Goal: Transaction & Acquisition: Purchase product/service

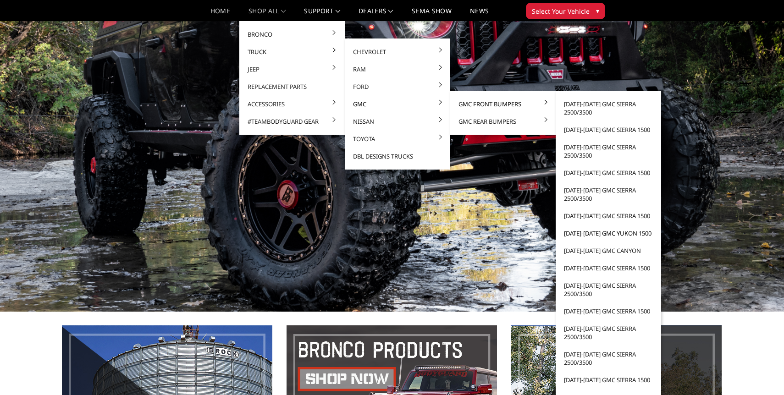
scroll to position [100, 0]
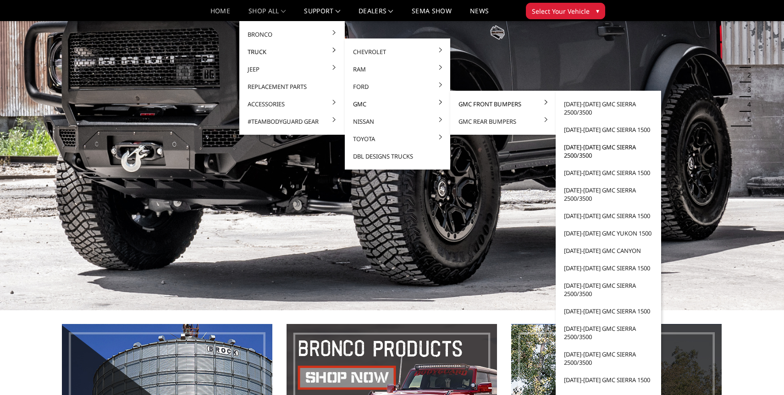
click at [588, 148] on link "[DATE]-[DATE] GMC Sierra 2500/3500" at bounding box center [608, 151] width 98 height 26
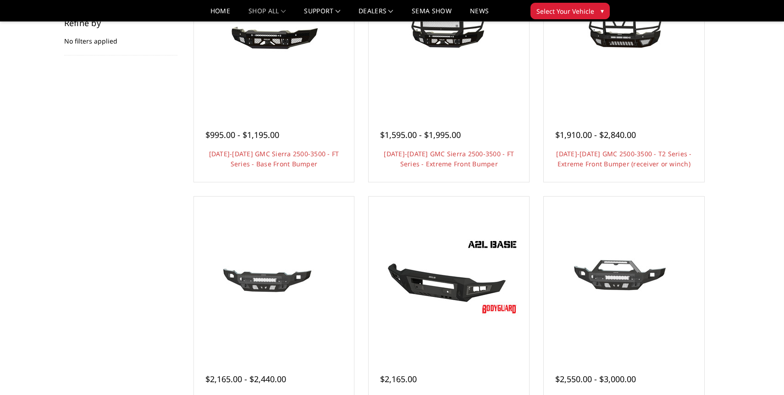
scroll to position [151, 0]
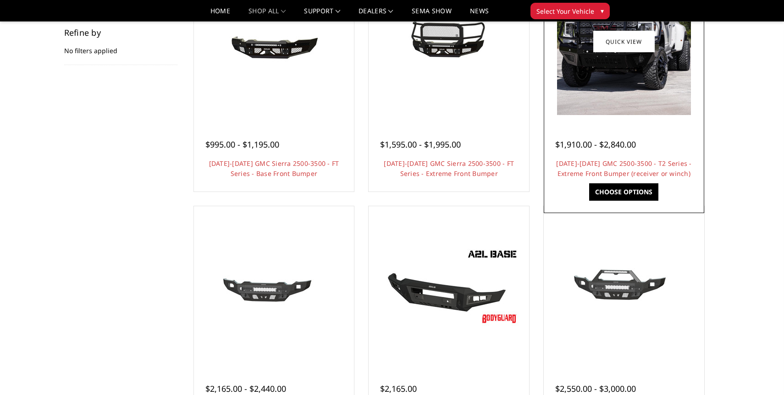
click at [633, 187] on link "Choose Options" at bounding box center [623, 191] width 69 height 17
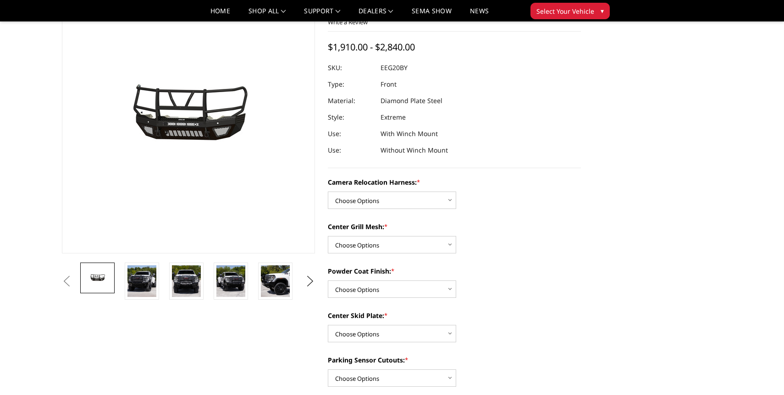
scroll to position [76, 0]
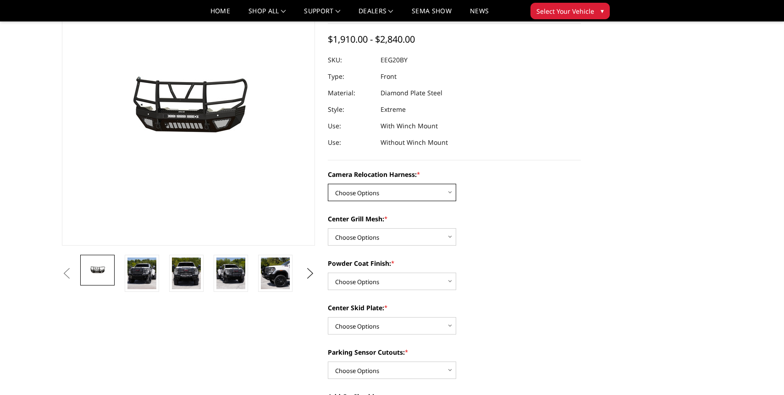
click at [406, 194] on select "Choose Options Without camera harness With camera harness" at bounding box center [392, 192] width 128 height 17
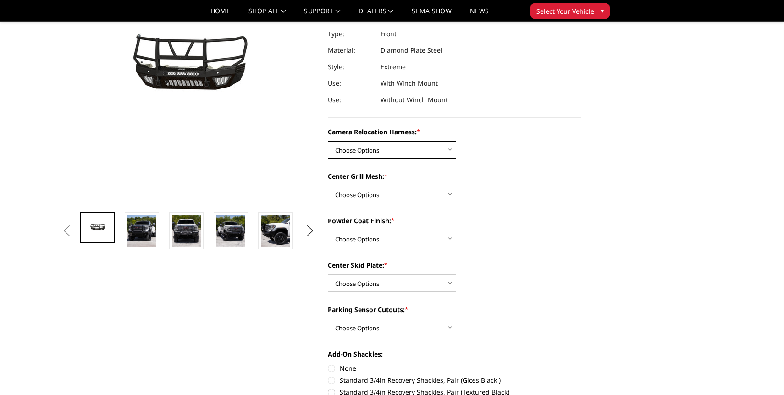
scroll to position [120, 0]
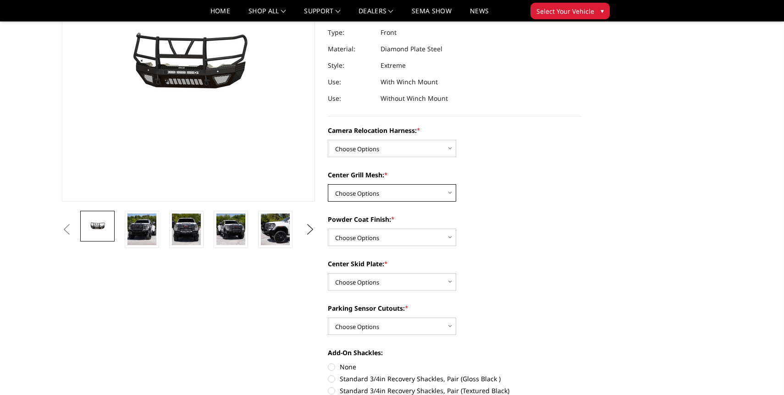
click at [409, 195] on select "Choose Options Without expanded metal With expanded metal" at bounding box center [392, 192] width 128 height 17
select select "3796"
click at [328, 184] on select "Choose Options Without expanded metal With expanded metal" at bounding box center [392, 192] width 128 height 17
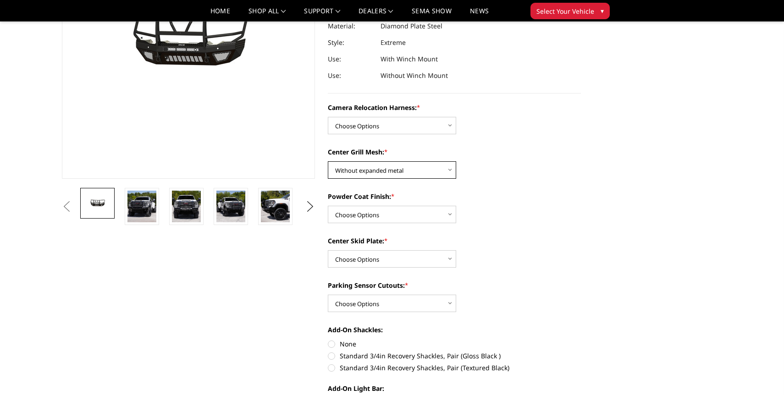
scroll to position [146, 0]
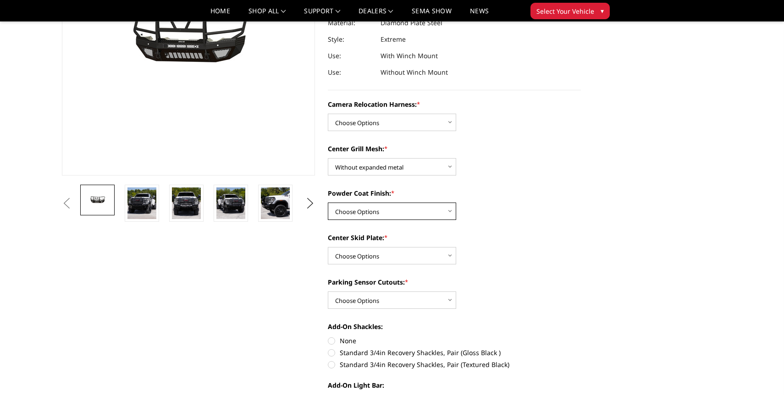
click at [424, 211] on select "Choose Options Textured Black Powder Coat Gloss Black Powder Coat Bare Metal" at bounding box center [392, 211] width 128 height 17
select select "3794"
click at [328, 203] on select "Choose Options Textured Black Powder Coat Gloss Black Powder Coat Bare Metal" at bounding box center [392, 211] width 128 height 17
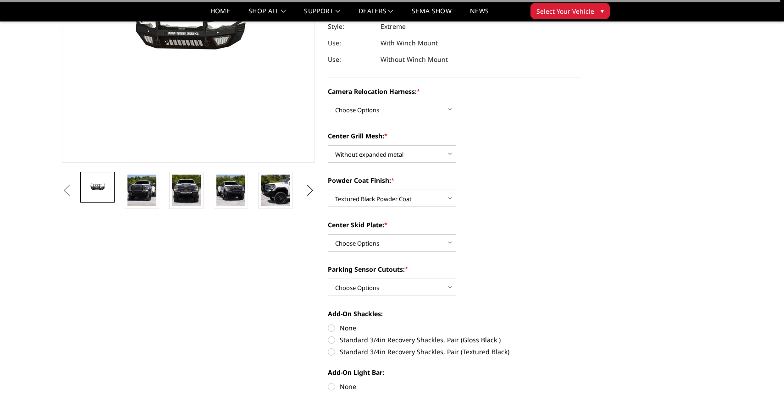
scroll to position [167, 0]
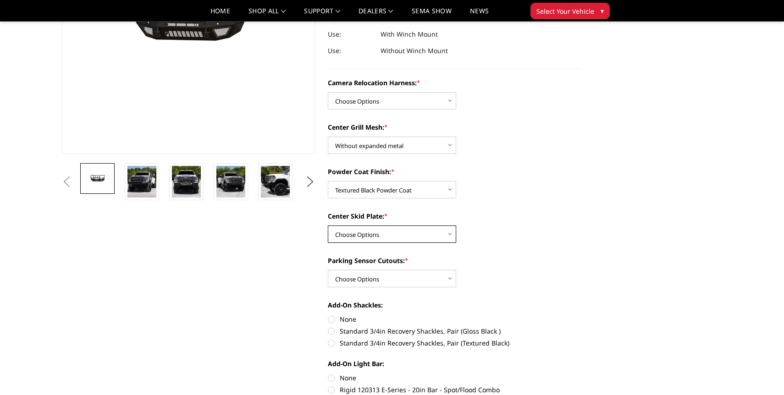
click at [425, 233] on select "Choose Options Winch Mount Skid Plate Standard Skid Plate (included) 2" Receive…" at bounding box center [392, 234] width 128 height 17
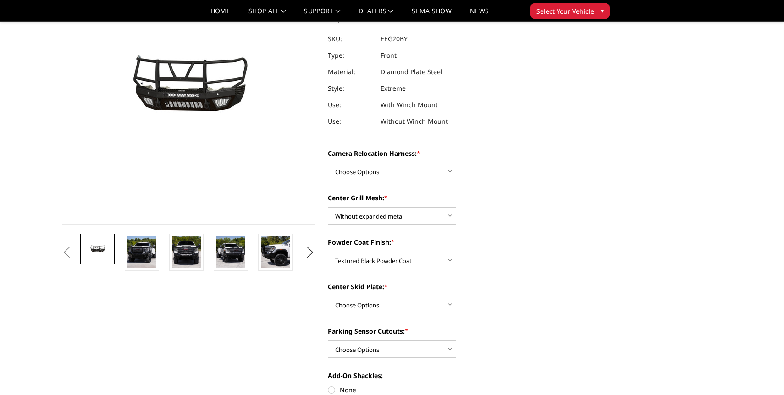
scroll to position [95, 0]
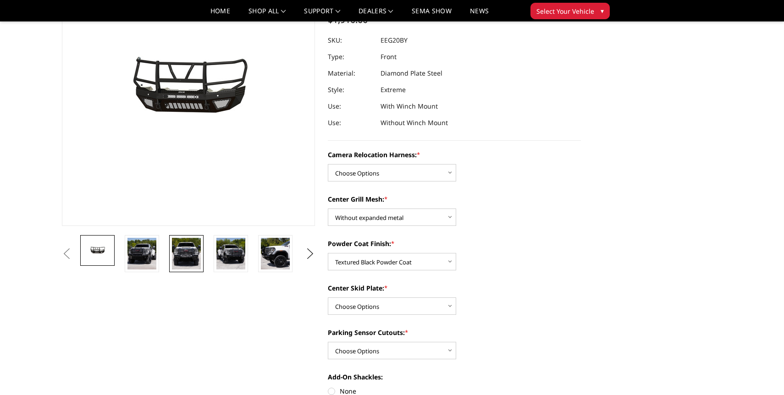
click at [193, 252] on img at bounding box center [186, 254] width 29 height 32
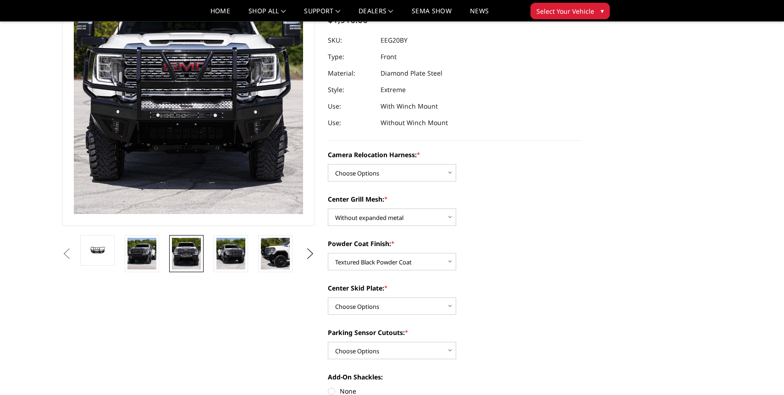
scroll to position [24, 0]
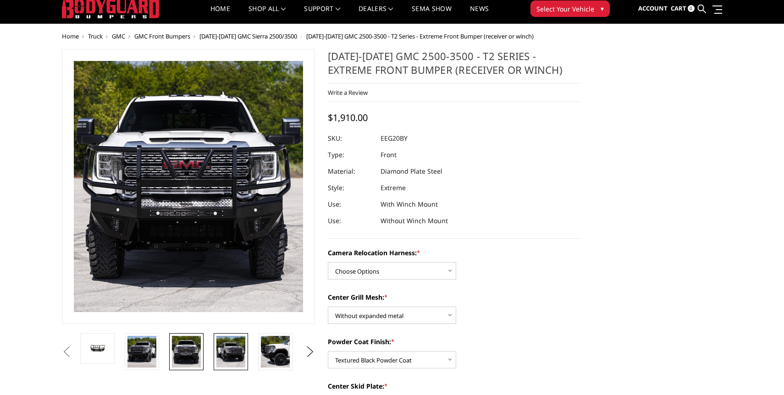
click at [226, 351] on img at bounding box center [230, 352] width 29 height 32
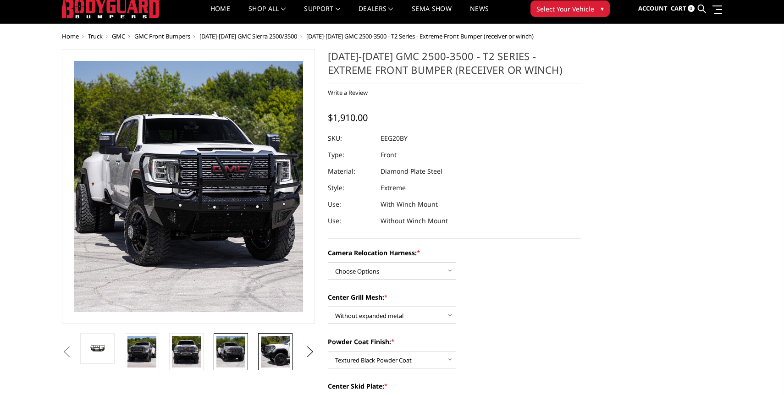
click at [273, 352] on img at bounding box center [275, 352] width 29 height 32
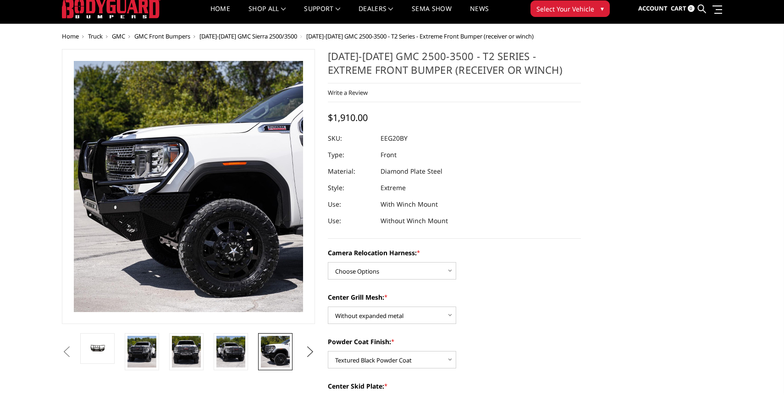
click at [308, 349] on button "Next" at bounding box center [310, 352] width 14 height 14
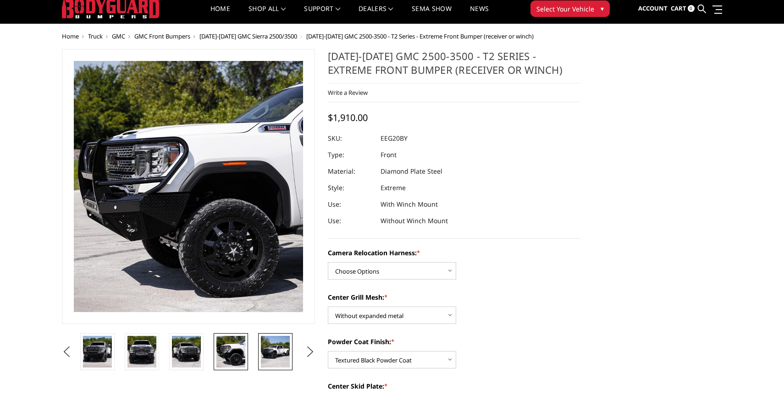
click at [281, 350] on img at bounding box center [275, 352] width 29 height 32
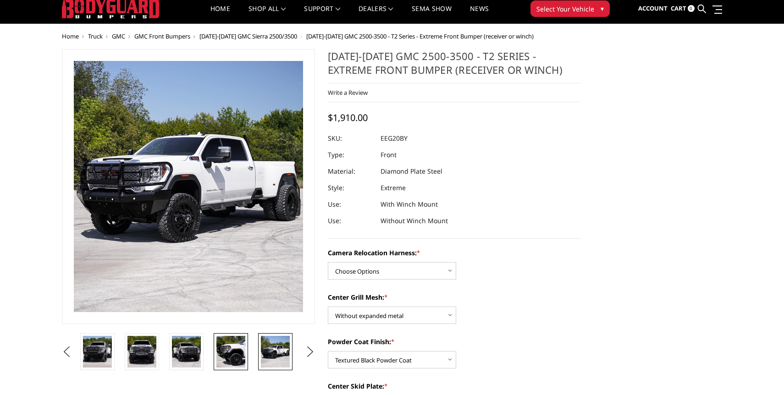
click at [227, 347] on img at bounding box center [230, 352] width 29 height 32
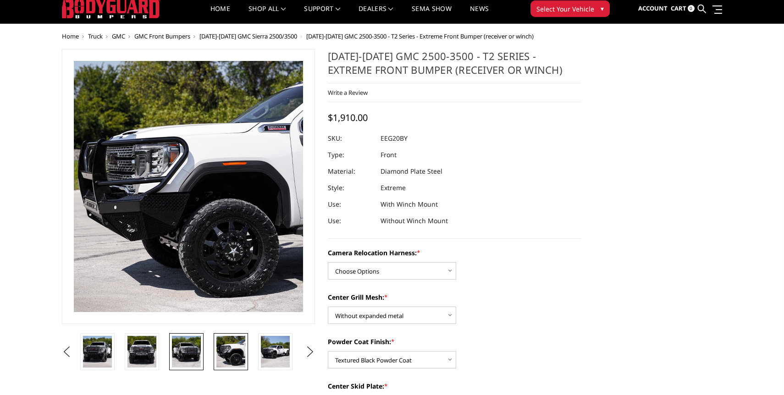
click at [194, 350] on img at bounding box center [186, 352] width 29 height 32
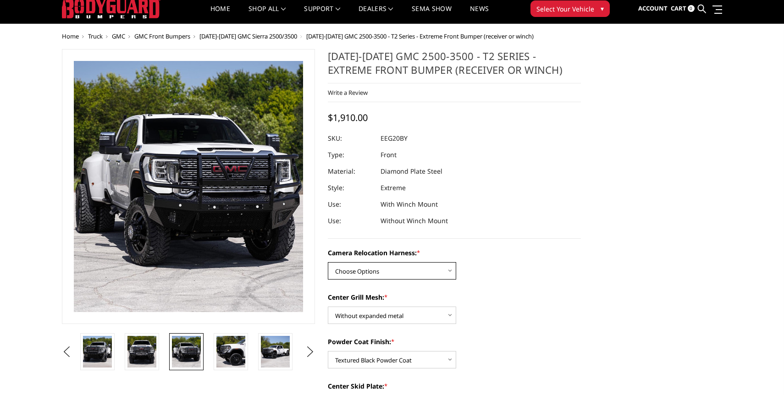
click at [381, 273] on select "Choose Options Without camera harness With camera harness" at bounding box center [392, 270] width 128 height 17
select select "3798"
click at [328, 262] on select "Choose Options Without camera harness With camera harness" at bounding box center [392, 270] width 128 height 17
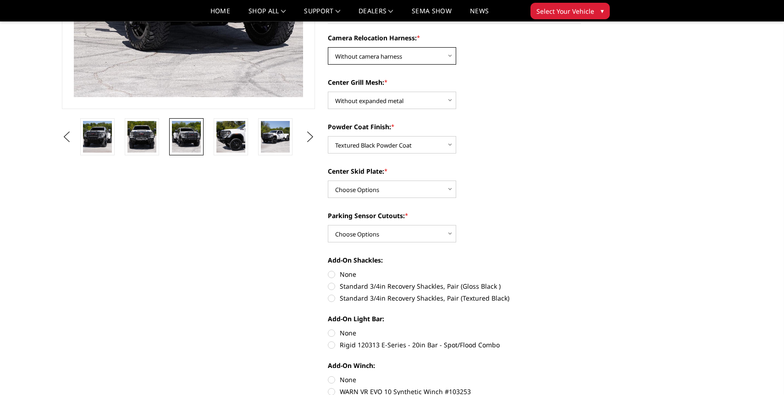
scroll to position [215, 0]
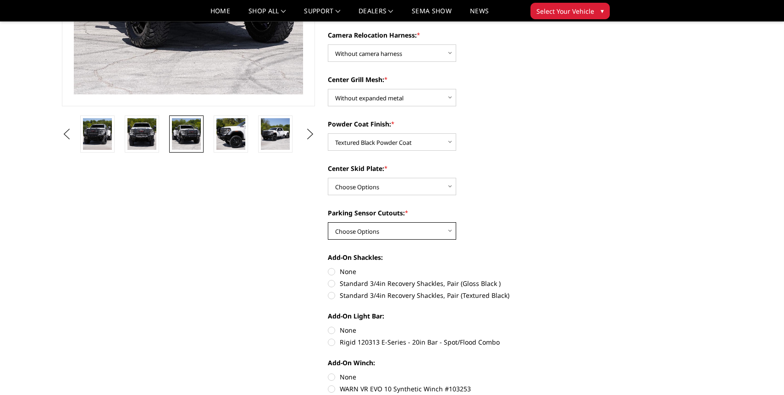
click at [417, 225] on select "Choose Options Yes - With Parking Sensor Cutouts" at bounding box center [392, 230] width 128 height 17
select select "3788"
click at [328, 222] on select "Choose Options Yes - With Parking Sensor Cutouts" at bounding box center [392, 230] width 128 height 17
click at [407, 55] on select "Choose Options Without camera harness With camera harness" at bounding box center [392, 52] width 128 height 17
select select "3797"
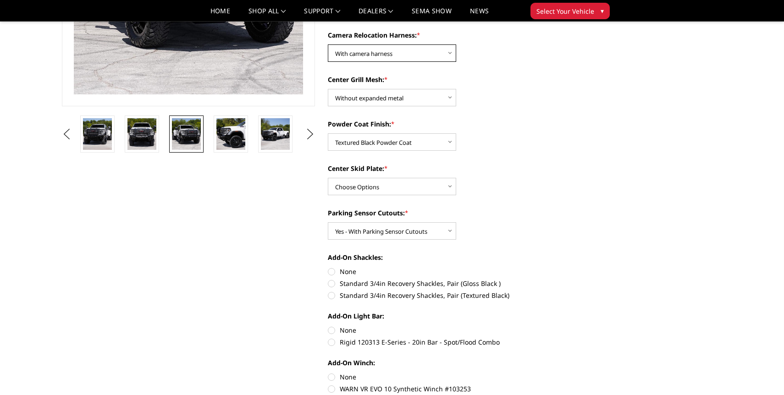
click at [328, 44] on select "Choose Options Without camera harness With camera harness" at bounding box center [392, 52] width 128 height 17
click at [440, 100] on select "Choose Options Without expanded metal With expanded metal" at bounding box center [392, 97] width 128 height 17
select select "3795"
click at [328, 89] on select "Choose Options Without expanded metal With expanded metal" at bounding box center [392, 97] width 128 height 17
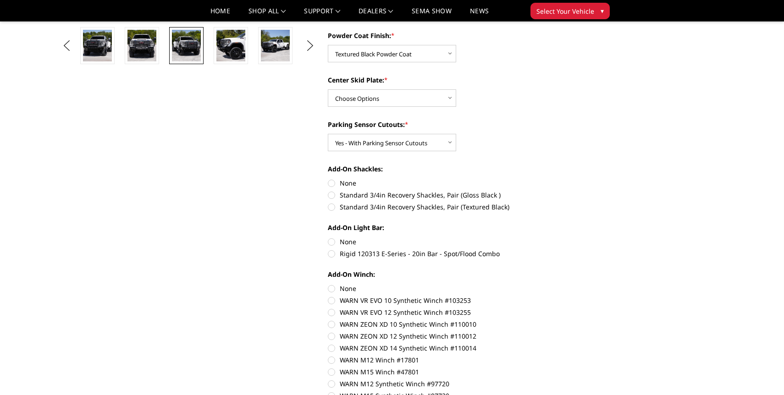
scroll to position [305, 0]
click at [338, 182] on label "None" at bounding box center [454, 182] width 253 height 10
click at [328, 177] on input "None" at bounding box center [328, 177] width 0 height 0
radio input "true"
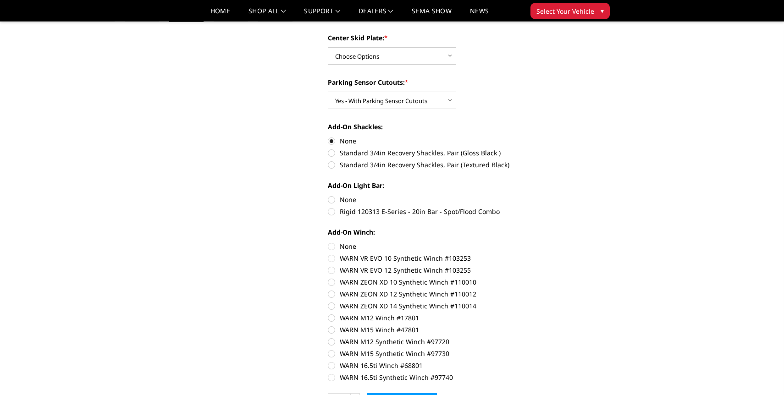
scroll to position [348, 0]
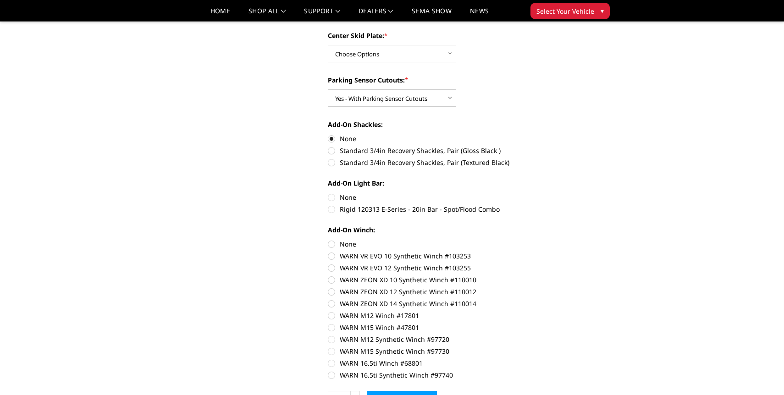
click at [332, 196] on label "None" at bounding box center [454, 198] width 253 height 10
click at [328, 193] on input "None" at bounding box center [328, 193] width 0 height 0
radio input "true"
click at [335, 241] on label "None" at bounding box center [454, 244] width 253 height 10
click at [328, 240] on input "None" at bounding box center [328, 239] width 0 height 0
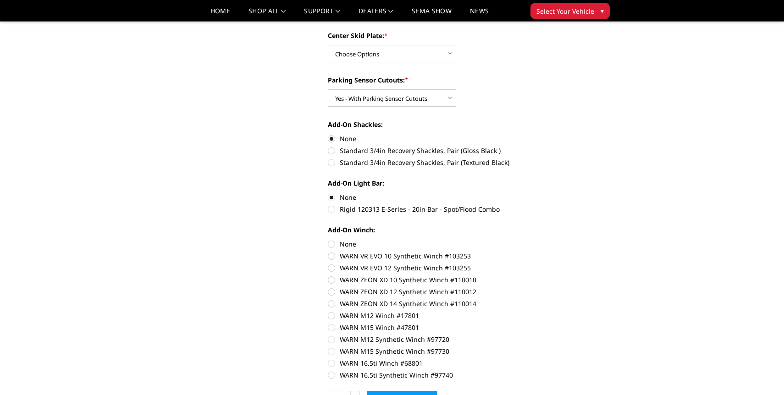
radio input "true"
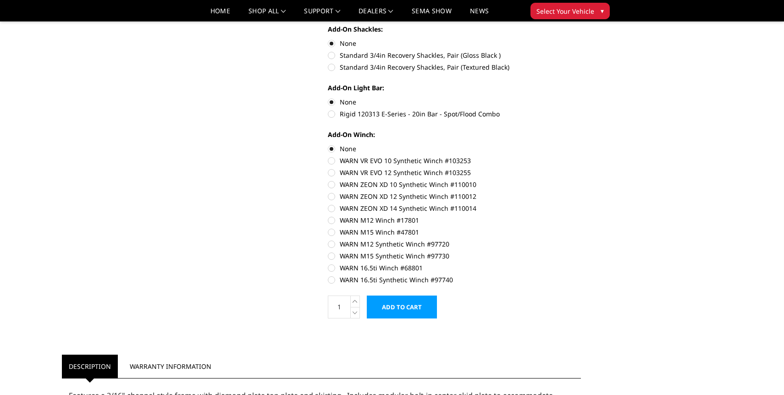
scroll to position [462, 0]
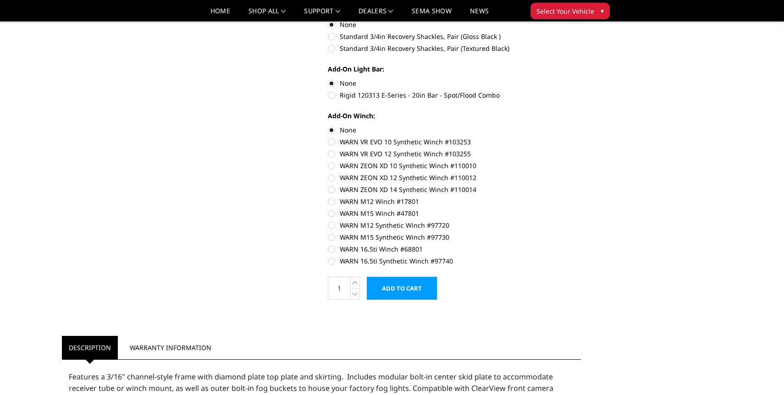
click at [416, 285] on input "Add to Cart" at bounding box center [402, 288] width 70 height 23
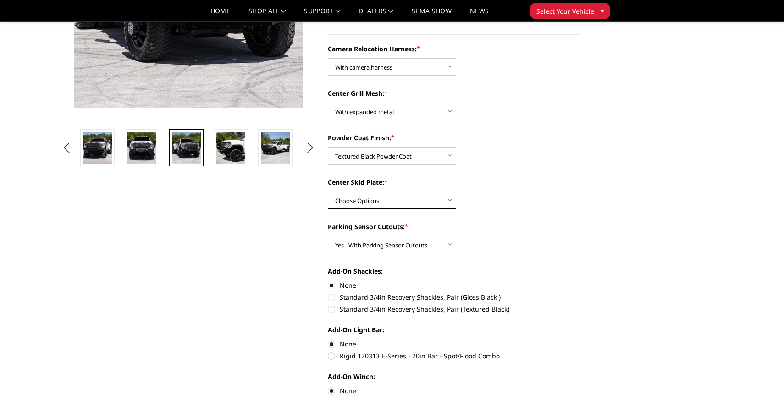
scroll to position [198, 0]
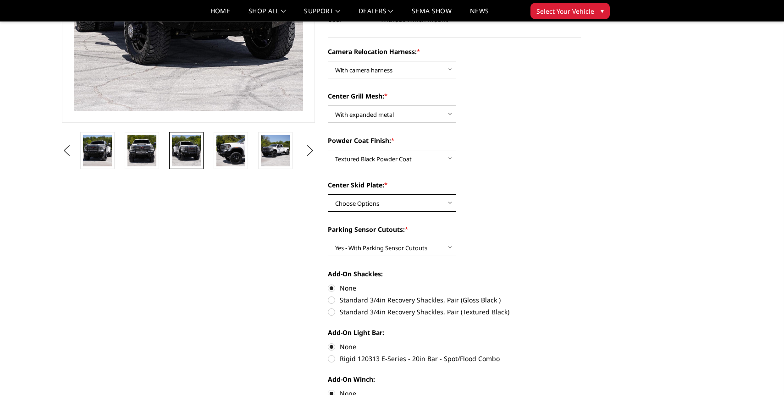
click at [347, 201] on select "Choose Options Winch Mount Skid Plate Standard Skid Plate (included) 2" Receive…" at bounding box center [392, 202] width 128 height 17
select select "3789"
click at [328, 194] on select "Choose Options Winch Mount Skid Plate Standard Skid Plate (included) 2" Receive…" at bounding box center [392, 202] width 128 height 17
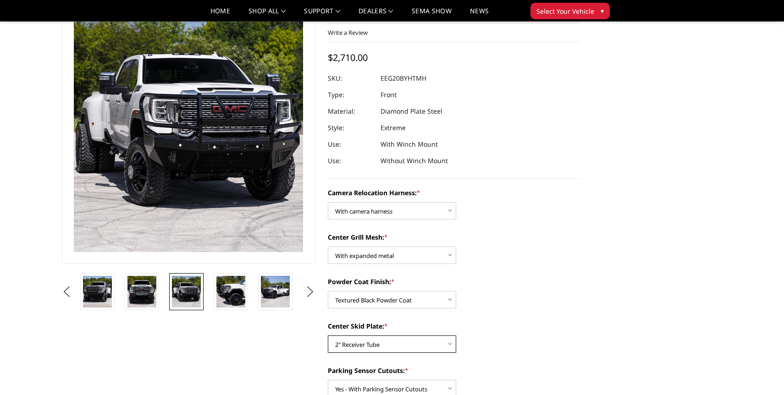
scroll to position [60, 0]
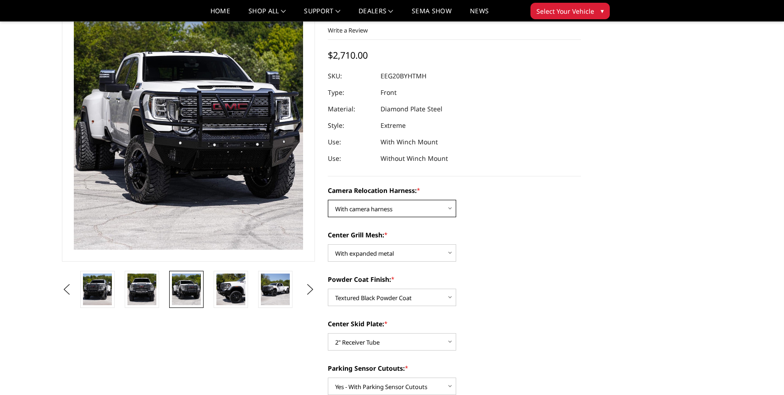
click at [420, 209] on select "Choose Options Without camera harness With camera harness" at bounding box center [392, 208] width 128 height 17
select select "3798"
click at [328, 200] on select "Choose Options Without camera harness With camera harness" at bounding box center [392, 208] width 128 height 17
click at [424, 252] on select "Choose Options Without expanded metal With expanded metal" at bounding box center [392, 252] width 128 height 17
select select "3796"
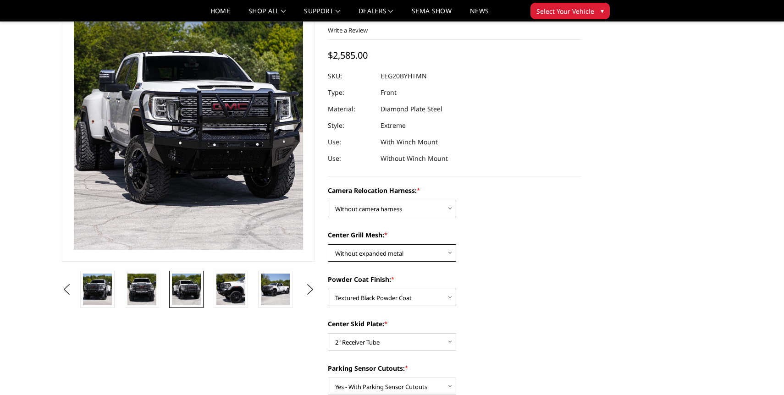
click at [328, 244] on select "Choose Options Without expanded metal With expanded metal" at bounding box center [392, 252] width 128 height 17
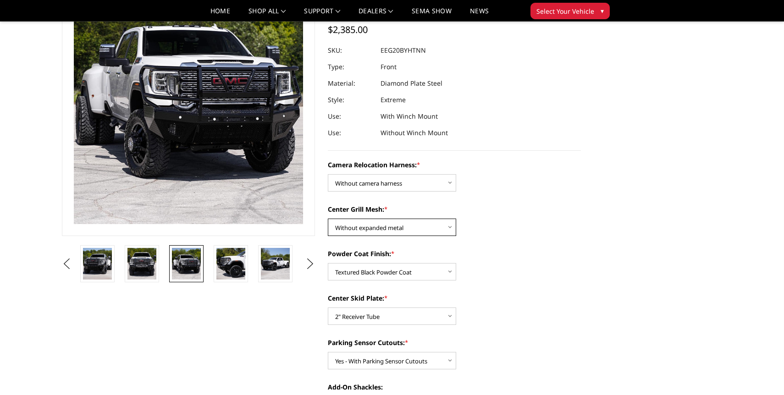
scroll to position [89, 0]
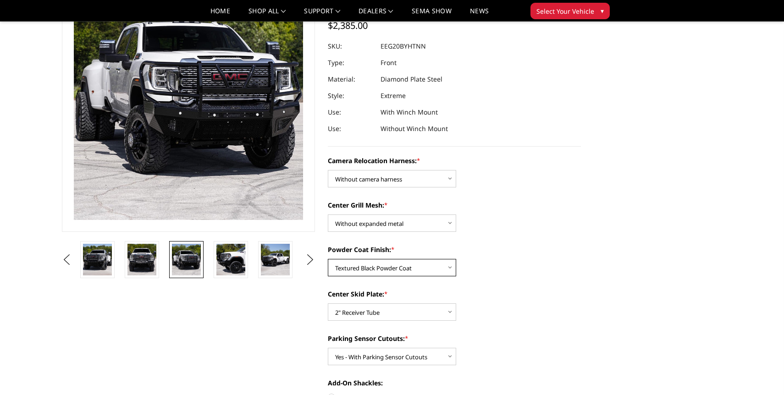
click at [422, 270] on select "Choose Options Textured Black Powder Coat Gloss Black Powder Coat Bare Metal" at bounding box center [392, 267] width 128 height 17
click at [328, 259] on select "Choose Options Textured Black Powder Coat Gloss Black Powder Coat Bare Metal" at bounding box center [392, 267] width 128 height 17
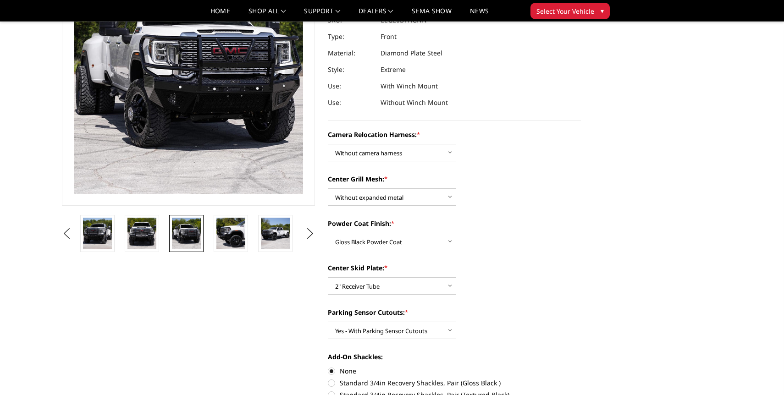
scroll to position [119, 0]
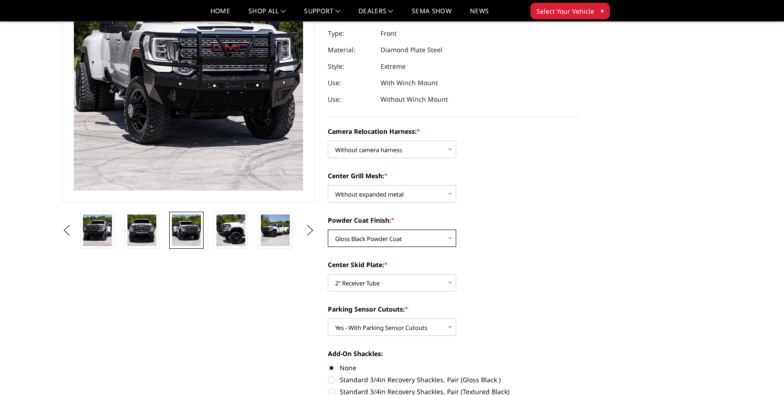
click at [391, 237] on select "Choose Options Textured Black Powder Coat Gloss Black Powder Coat Bare Metal" at bounding box center [392, 238] width 128 height 17
select select "3794"
click at [328, 230] on select "Choose Options Textured Black Powder Coat Gloss Black Powder Coat Bare Metal" at bounding box center [392, 238] width 128 height 17
click at [411, 285] on select "Choose Options Winch Mount Skid Plate Standard Skid Plate (included) 2" Receive…" at bounding box center [392, 282] width 128 height 17
select select "3790"
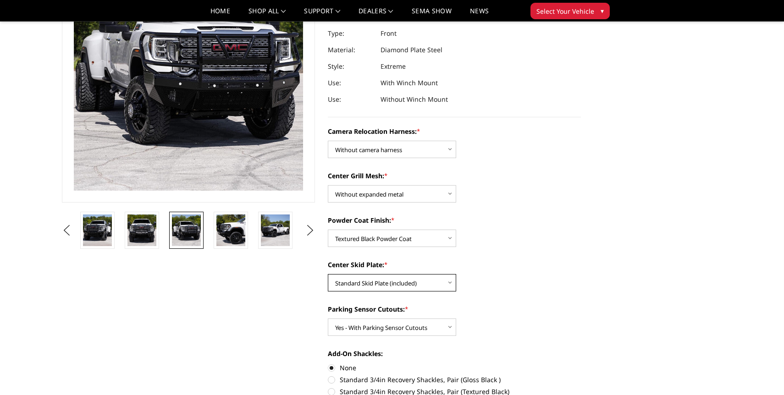
click at [328, 274] on select "Choose Options Winch Mount Skid Plate Standard Skid Plate (included) 2" Receive…" at bounding box center [392, 282] width 128 height 17
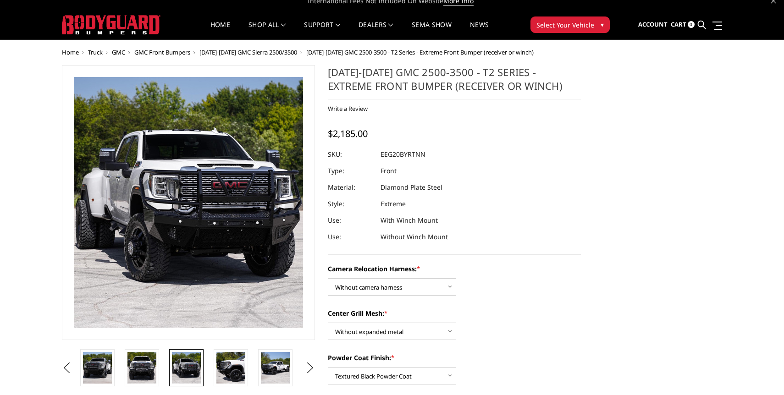
scroll to position [0, 0]
